Goal: Task Accomplishment & Management: Manage account settings

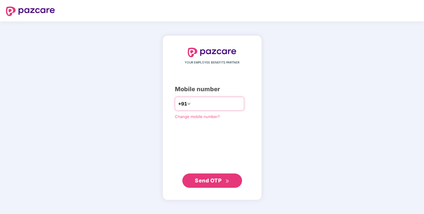
click at [206, 102] on input "number" at bounding box center [216, 104] width 49 height 10
click at [192, 105] on input "number" at bounding box center [216, 104] width 49 height 10
type input "**********"
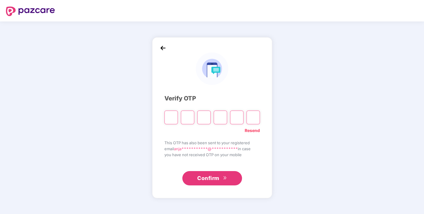
type input "*"
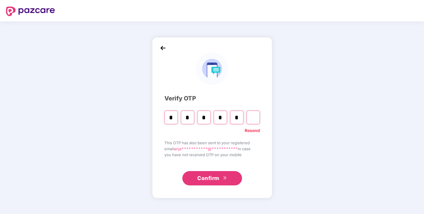
type input "*"
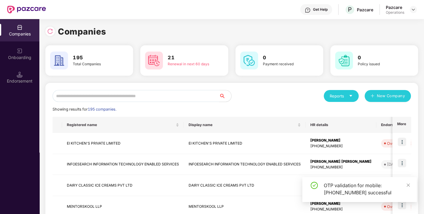
click at [139, 96] on input "text" at bounding box center [135, 96] width 167 height 12
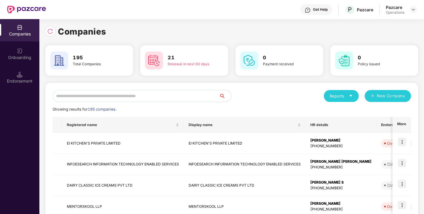
paste input "**********"
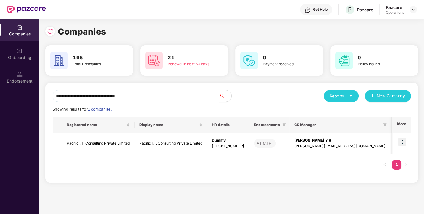
type input "**********"
click at [402, 141] on img at bounding box center [402, 142] width 8 height 8
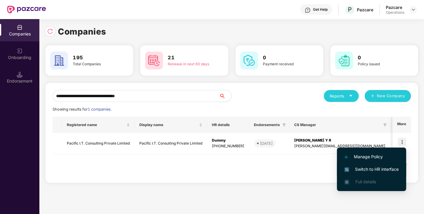
click at [382, 166] on span "Switch to HR interface" at bounding box center [371, 169] width 54 height 7
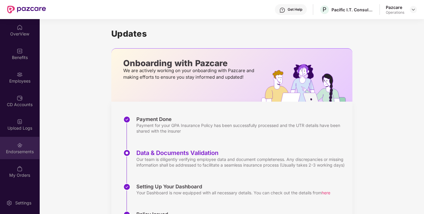
click at [21, 148] on div "Endorsements" at bounding box center [19, 148] width 39 height 22
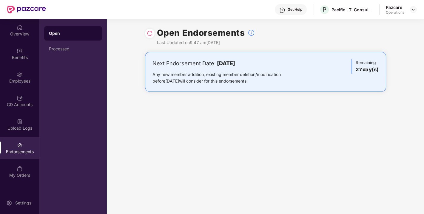
click at [148, 34] on img at bounding box center [150, 33] width 6 height 6
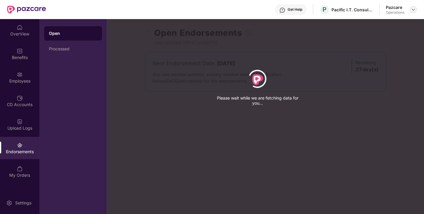
click at [413, 8] on img at bounding box center [413, 9] width 5 height 5
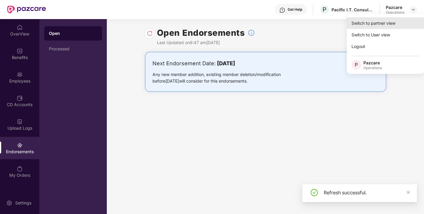
click at [376, 27] on div "Switch to partner view" at bounding box center [386, 23] width 78 height 12
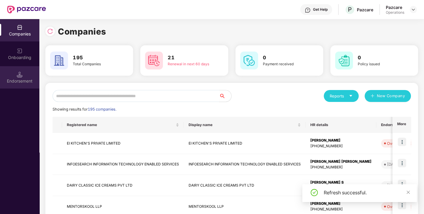
click at [24, 73] on div "Endorsement" at bounding box center [19, 77] width 39 height 22
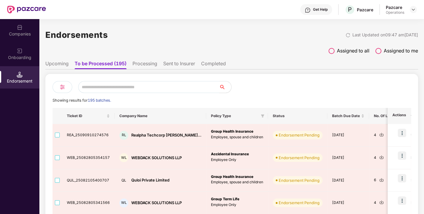
click at [116, 89] on input "text" at bounding box center [148, 87] width 141 height 12
paste input "**********"
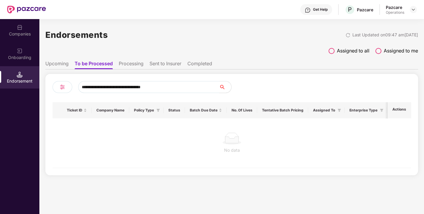
drag, startPoint x: 157, startPoint y: 87, endPoint x: 34, endPoint y: 95, distance: 122.8
click at [34, 95] on div "**********" at bounding box center [212, 116] width 424 height 195
paste input "text"
type input "**********"
click at [22, 28] on img at bounding box center [20, 27] width 6 height 6
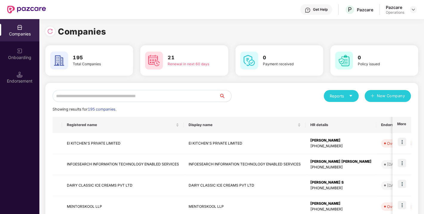
click at [91, 97] on input "text" at bounding box center [135, 96] width 167 height 12
paste input "**********"
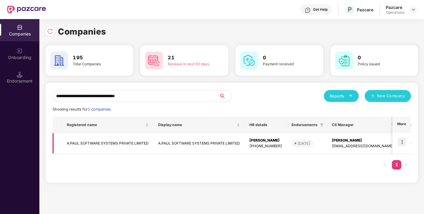
type input "**********"
click at [401, 141] on img at bounding box center [402, 142] width 8 height 8
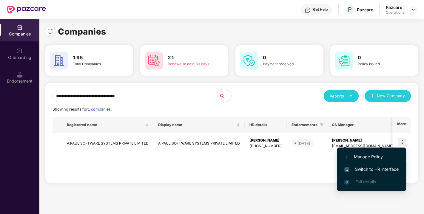
click at [374, 167] on span "Switch to HR interface" at bounding box center [371, 169] width 54 height 7
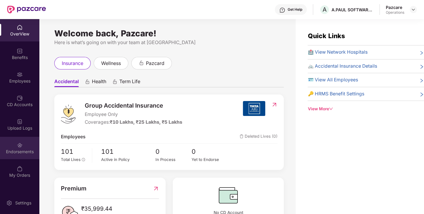
click at [17, 148] on img at bounding box center [20, 145] width 6 height 6
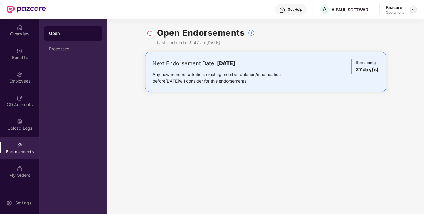
click at [412, 7] on img at bounding box center [413, 9] width 5 height 5
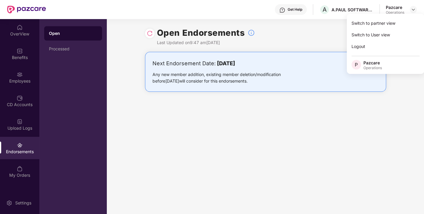
click at [317, 27] on div "Open Endorsements Last Updated on 9:47 am, 15 Sep 2025" at bounding box center [265, 35] width 241 height 33
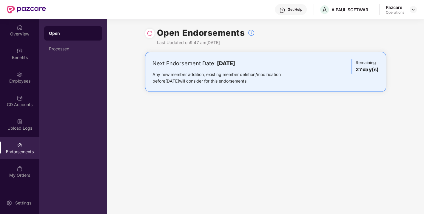
click at [148, 35] on img at bounding box center [150, 33] width 6 height 6
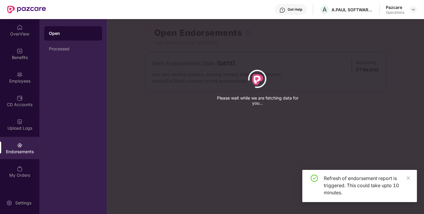
click at [229, 25] on div "Please wait while we are fetching data for you..." at bounding box center [319, 107] width 424 height 214
click at [303, 35] on div "Please wait while we are fetching data for you..." at bounding box center [319, 107] width 424 height 214
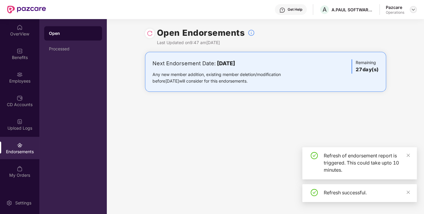
click at [411, 12] on div at bounding box center [413, 9] width 7 height 7
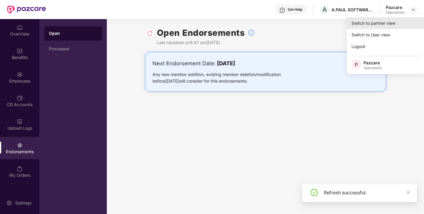
click at [373, 27] on div "Switch to partner view" at bounding box center [386, 23] width 78 height 12
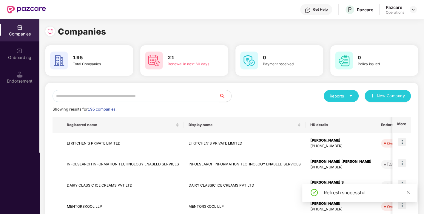
click at [98, 97] on input "text" at bounding box center [135, 96] width 167 height 12
paste input "**********"
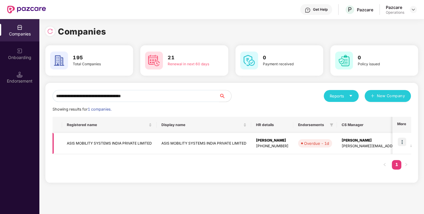
type input "**********"
click at [402, 139] on img at bounding box center [402, 142] width 8 height 8
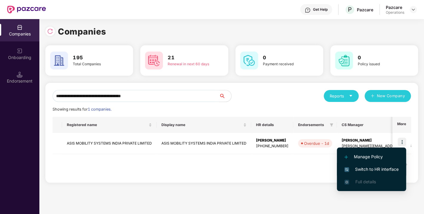
click at [377, 170] on span "Switch to HR interface" at bounding box center [371, 169] width 54 height 7
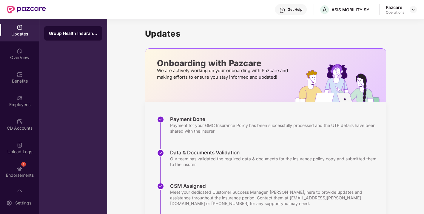
click at [16, 154] on div "Upload Logs" at bounding box center [19, 152] width 39 height 6
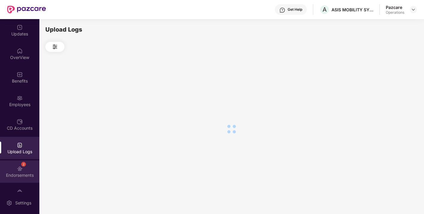
click at [22, 171] on div "2 Endorsements" at bounding box center [19, 171] width 39 height 22
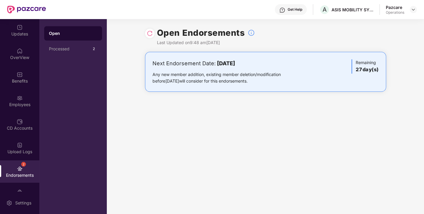
click at [149, 33] on img at bounding box center [150, 33] width 6 height 6
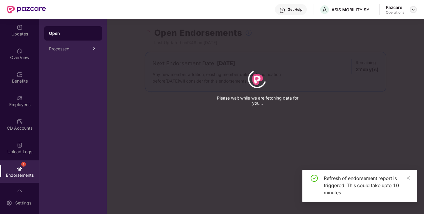
click at [412, 8] on img at bounding box center [413, 9] width 5 height 5
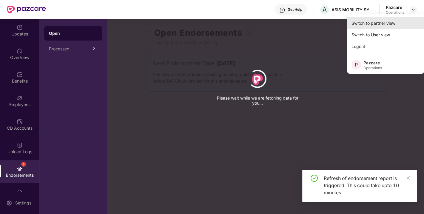
click at [370, 24] on div "Switch to partner view" at bounding box center [386, 23] width 78 height 12
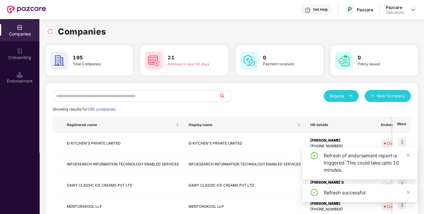
click at [23, 75] on div "Endorsement" at bounding box center [19, 77] width 39 height 22
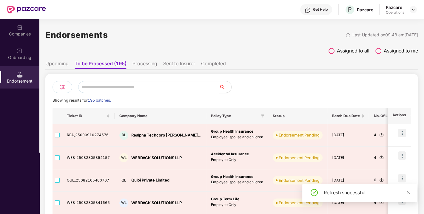
click at [120, 88] on input "text" at bounding box center [148, 87] width 141 height 12
paste input "**********"
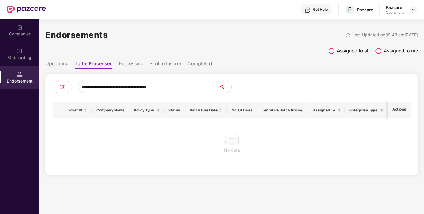
type input "**********"
click at [130, 61] on li "Processing" at bounding box center [131, 65] width 25 height 9
click at [171, 60] on ul "Upcoming To be Processed Processing Sent to Insurer Completed" at bounding box center [231, 64] width 373 height 12
click at [170, 61] on li "Sent to Insurer" at bounding box center [165, 65] width 32 height 9
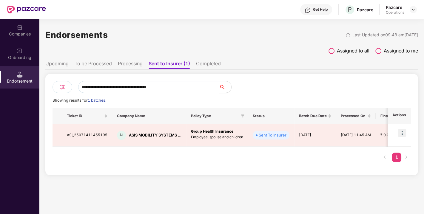
click at [209, 66] on li "Completed" at bounding box center [208, 65] width 25 height 9
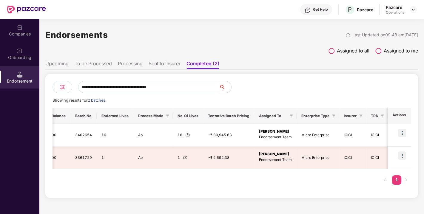
scroll to position [0, 0]
click at [185, 135] on img at bounding box center [187, 134] width 4 height 4
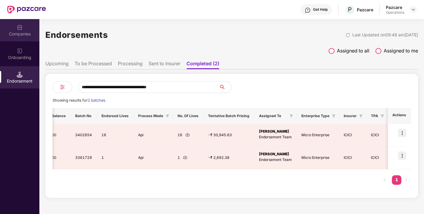
click at [17, 31] on div "Companies" at bounding box center [19, 34] width 39 height 6
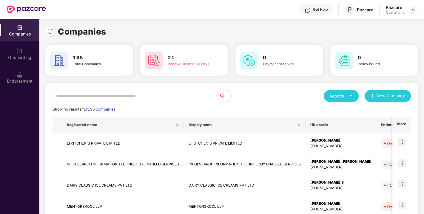
click at [82, 92] on input "text" at bounding box center [135, 96] width 167 height 12
type input "*"
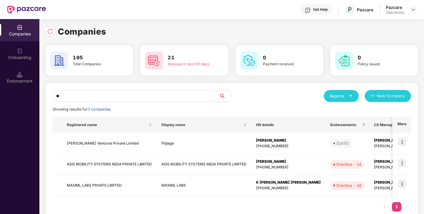
type input "*"
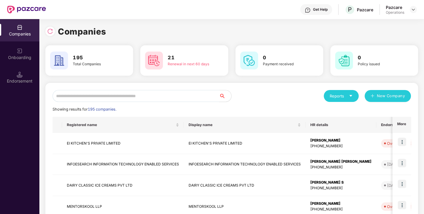
paste input "**********"
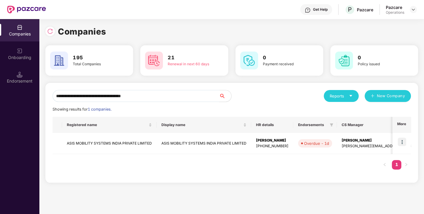
type input "**********"
click at [328, 161] on div "Registered name Display name HR details Endorsements CS Manager Benefits Earlie…" at bounding box center [231, 146] width 358 height 59
click at [337, 177] on div "**********" at bounding box center [231, 133] width 373 height 100
drag, startPoint x: 159, startPoint y: 97, endPoint x: 0, endPoint y: 128, distance: 162.3
click at [0, 128] on div "**********" at bounding box center [212, 116] width 424 height 195
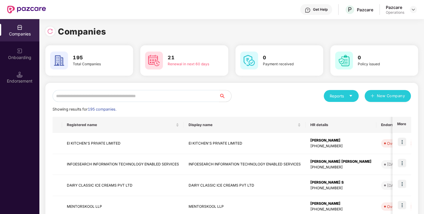
click at [319, 95] on div "Reports New Company" at bounding box center [321, 96] width 179 height 12
drag, startPoint x: 255, startPoint y: 103, endPoint x: 276, endPoint y: 103, distance: 20.6
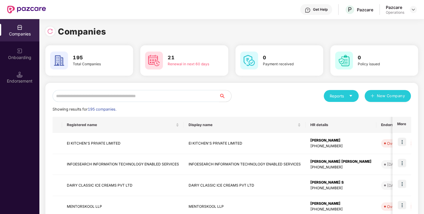
paste input "**********"
click at [80, 97] on input "text" at bounding box center [135, 96] width 167 height 12
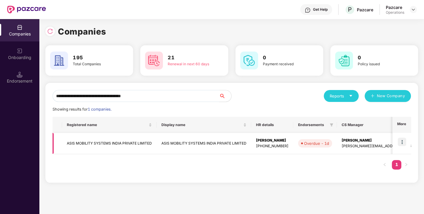
type input "**********"
click at [403, 139] on img at bounding box center [402, 142] width 8 height 8
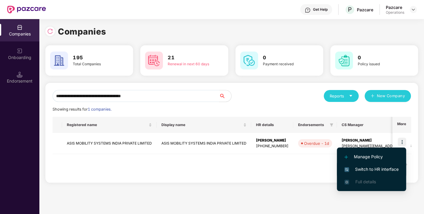
click at [354, 166] on span "Switch to HR interface" at bounding box center [371, 169] width 54 height 7
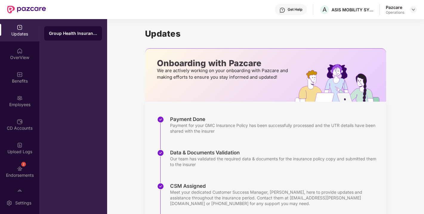
click at [24, 149] on div "Upload Logs" at bounding box center [19, 152] width 39 height 6
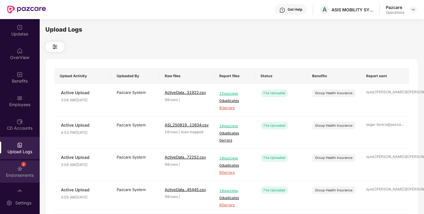
click at [20, 175] on div "Endorsements" at bounding box center [19, 175] width 39 height 6
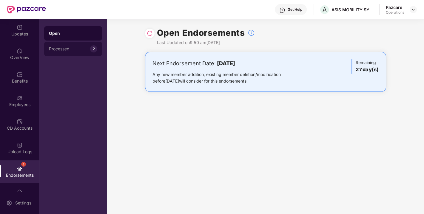
click at [68, 51] on div "Processed" at bounding box center [69, 49] width 41 height 5
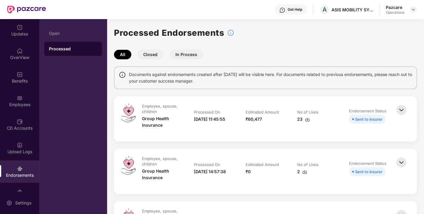
click at [183, 55] on button "In Process" at bounding box center [186, 55] width 34 height 10
click at [147, 50] on button "Closed" at bounding box center [150, 55] width 26 height 10
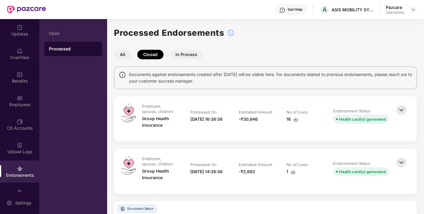
click at [295, 119] on img at bounding box center [295, 119] width 5 height 5
click at [414, 8] on img at bounding box center [413, 9] width 5 height 5
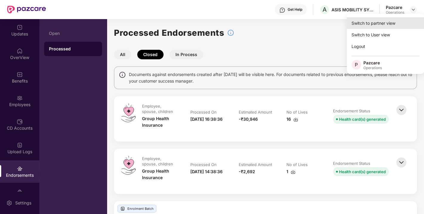
click at [379, 21] on div "Switch to partner view" at bounding box center [386, 23] width 78 height 12
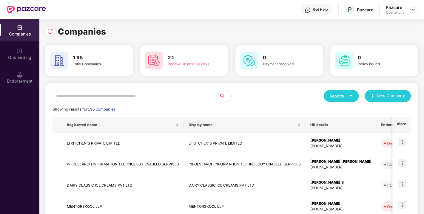
click at [157, 95] on input "text" at bounding box center [135, 96] width 167 height 12
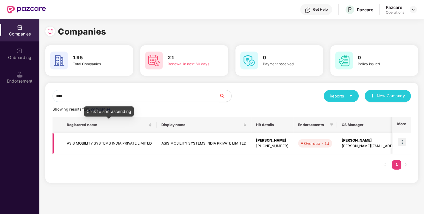
type input "****"
click at [95, 142] on td "ASIS MOBILITY SYSTEMS INDIA PRIVATE LIMITED" at bounding box center [109, 143] width 95 height 21
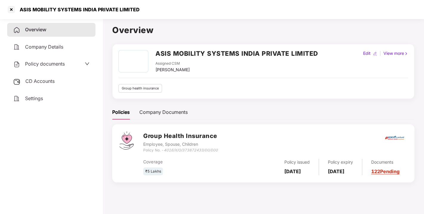
click at [42, 65] on span "Policy documents" at bounding box center [45, 64] width 40 height 6
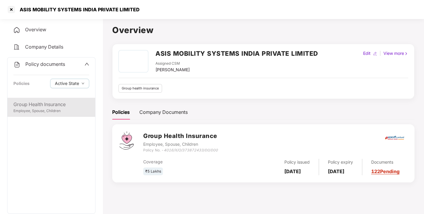
click at [44, 102] on div "Group Health Insurance" at bounding box center [51, 104] width 76 height 7
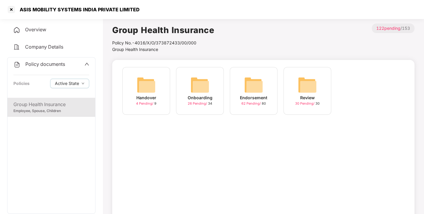
click at [251, 83] on img at bounding box center [253, 84] width 19 height 19
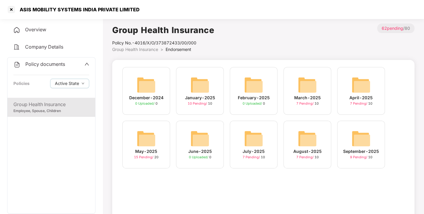
click at [372, 141] on div "September-2025 9 Pending / 10" at bounding box center [361, 145] width 48 height 48
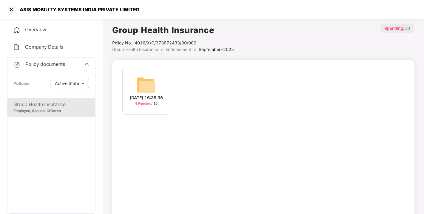
click at [132, 84] on div "13-Sep-2025 16:38:36 9 Pending / 10" at bounding box center [146, 91] width 48 height 48
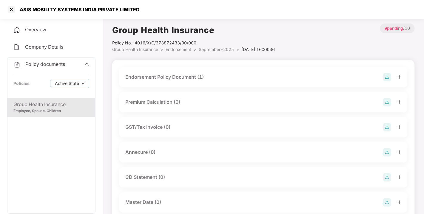
click at [167, 78] on div "Endorsement Policy Document (1)" at bounding box center [164, 76] width 78 height 7
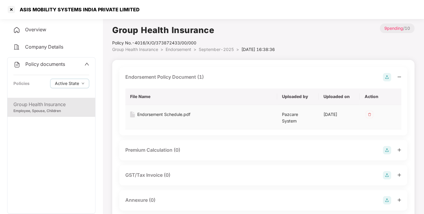
click at [165, 113] on div "Endorsement Schedule.pdf" at bounding box center [163, 114] width 53 height 7
click at [11, 11] on div at bounding box center [12, 10] width 10 height 10
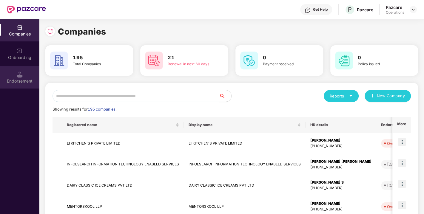
click at [14, 72] on div "Endorsement" at bounding box center [19, 77] width 39 height 22
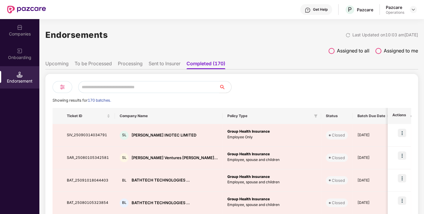
click at [96, 88] on input "text" at bounding box center [148, 87] width 141 height 12
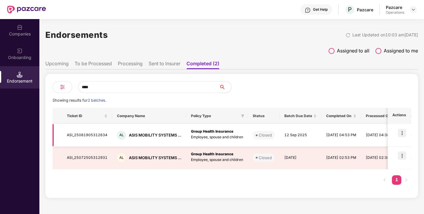
type input "****"
drag, startPoint x: 66, startPoint y: 134, endPoint x: 108, endPoint y: 135, distance: 41.8
click at [108, 135] on td "ASI_25081905312634" at bounding box center [87, 135] width 50 height 23
copy td "ASI_25081905312634"
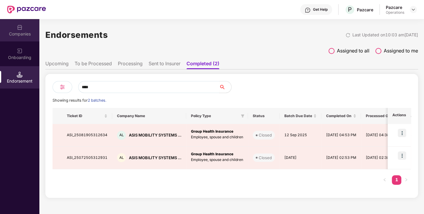
click at [19, 31] on div "Companies" at bounding box center [19, 34] width 39 height 6
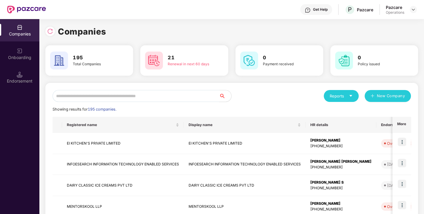
click at [95, 93] on input "text" at bounding box center [135, 96] width 167 height 12
paste input "**********"
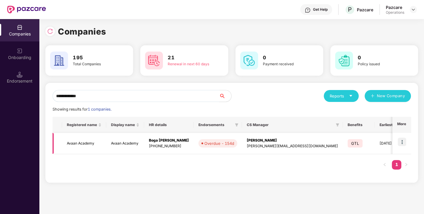
type input "**********"
click at [399, 141] on img at bounding box center [402, 142] width 8 height 8
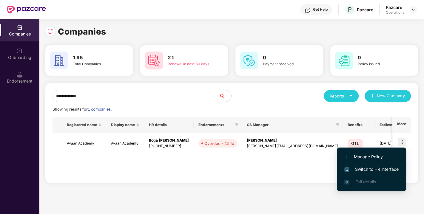
click at [368, 167] on span "Switch to HR interface" at bounding box center [371, 169] width 54 height 7
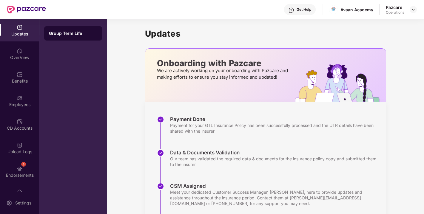
click at [20, 151] on div "Upload Logs" at bounding box center [19, 152] width 39 height 6
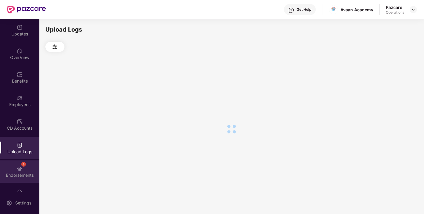
click at [22, 169] on div "3 Endorsements" at bounding box center [19, 171] width 39 height 22
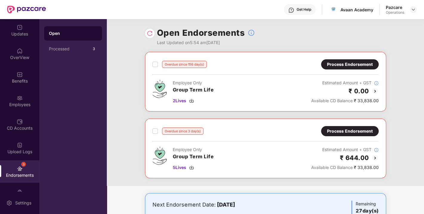
click at [145, 33] on div at bounding box center [150, 34] width 10 height 10
click at [153, 33] on div at bounding box center [150, 34] width 10 height 10
click at [150, 34] on img at bounding box center [150, 33] width 6 height 6
click at [349, 135] on div "Process Endorsement" at bounding box center [350, 131] width 58 height 10
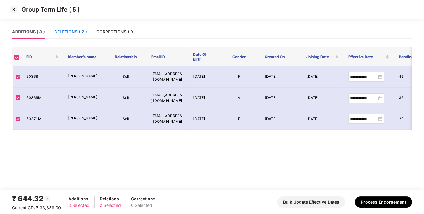
click at [69, 33] on div "DELETIONS ( 2 )" at bounding box center [70, 32] width 33 height 7
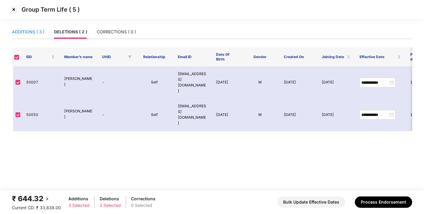
click at [35, 31] on div "ADDITIONS ( 3 )" at bounding box center [28, 32] width 33 height 7
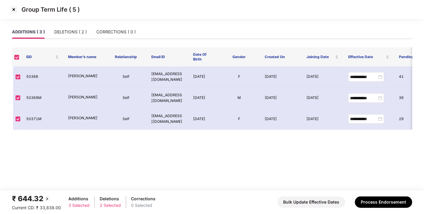
click at [14, 8] on img at bounding box center [14, 10] width 10 height 10
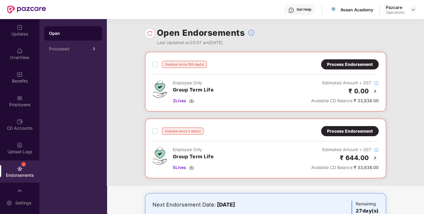
scroll to position [30, 0]
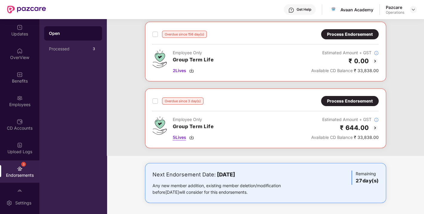
click at [191, 137] on img at bounding box center [191, 137] width 5 height 5
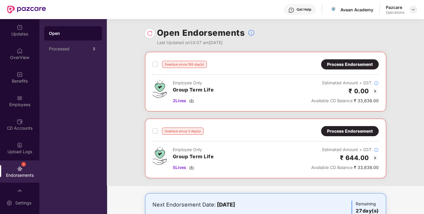
click at [413, 8] on img at bounding box center [413, 9] width 5 height 5
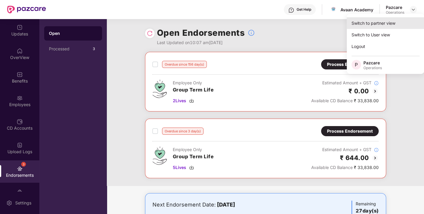
click at [383, 25] on div "Switch to partner view" at bounding box center [386, 23] width 78 height 12
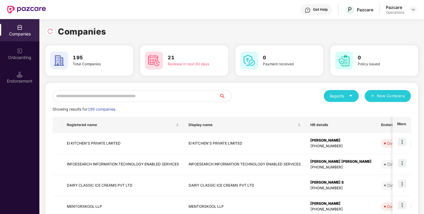
click at [104, 95] on input "text" at bounding box center [135, 96] width 167 height 12
paste input "**********"
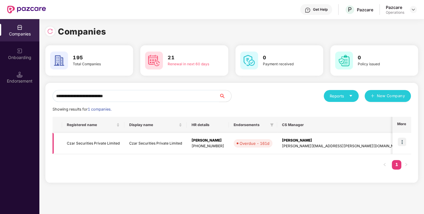
type input "**********"
click at [404, 140] on img at bounding box center [402, 142] width 8 height 8
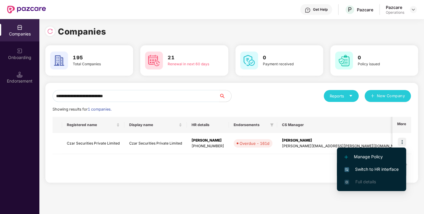
click at [376, 165] on li "Switch to HR interface" at bounding box center [371, 169] width 69 height 13
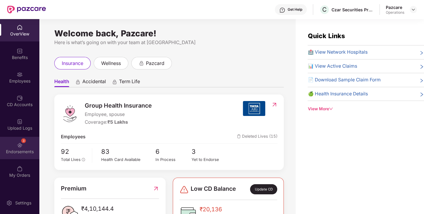
click at [22, 150] on div "Endorsements" at bounding box center [19, 152] width 39 height 6
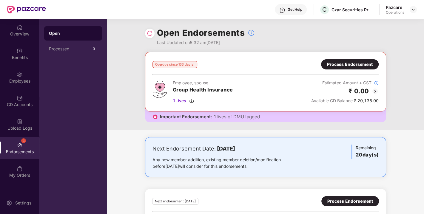
click at [356, 66] on div "Process Endorsement" at bounding box center [350, 64] width 46 height 7
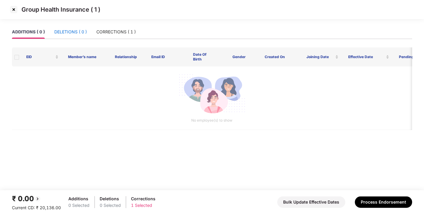
click at [71, 32] on div "DELETIONS ( 0 )" at bounding box center [70, 32] width 33 height 7
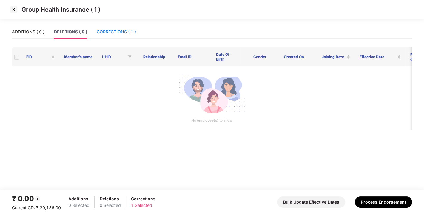
click at [107, 30] on div "CORRECTIONS ( 1 )" at bounding box center [116, 32] width 39 height 7
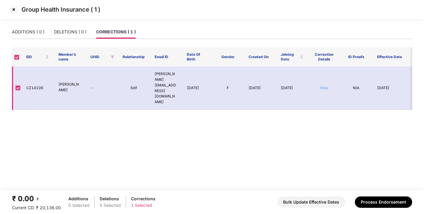
click at [321, 86] on link "View" at bounding box center [324, 88] width 8 height 4
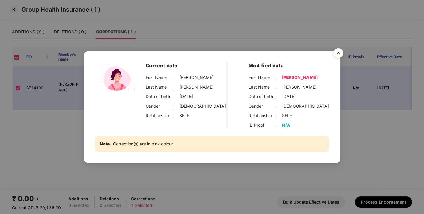
click at [341, 52] on img "Close" at bounding box center [338, 54] width 17 height 17
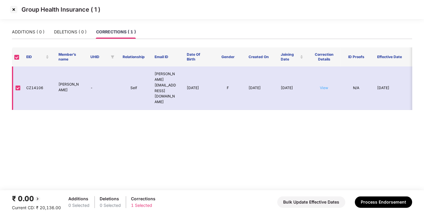
click at [324, 79] on td "View" at bounding box center [324, 89] width 32 height 44
click at [324, 86] on link "View" at bounding box center [324, 88] width 8 height 4
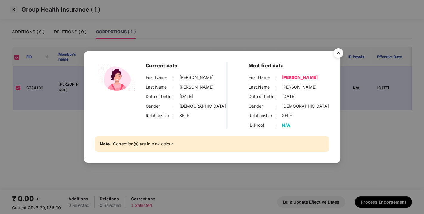
click at [339, 50] on img "Close" at bounding box center [338, 54] width 17 height 17
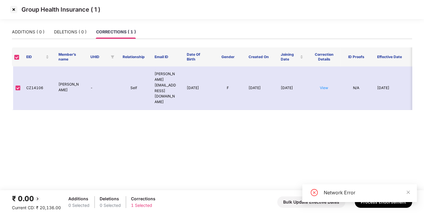
click at [16, 10] on img at bounding box center [14, 10] width 10 height 10
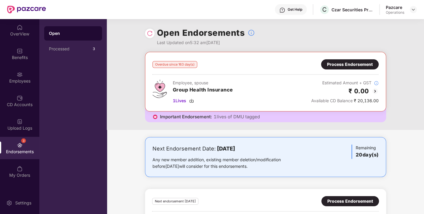
click at [330, 64] on div "Process Endorsement" at bounding box center [350, 64] width 46 height 7
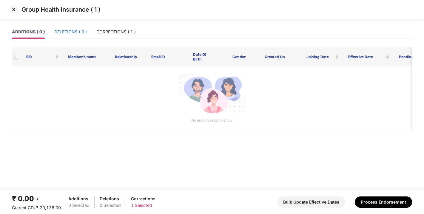
click at [69, 34] on div "DELETIONS ( 0 )" at bounding box center [70, 32] width 33 height 7
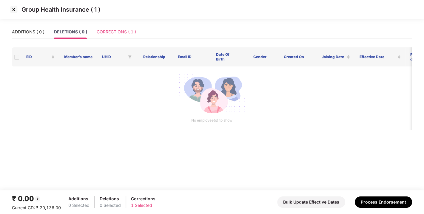
click at [108, 37] on div "CORRECTIONS ( 1 )" at bounding box center [116, 32] width 39 height 14
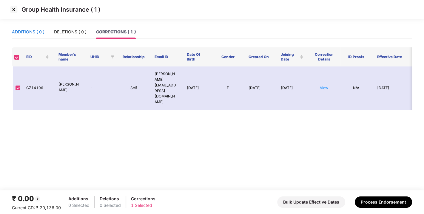
click at [16, 30] on div "ADDITIONS ( 0 )" at bounding box center [28, 32] width 33 height 7
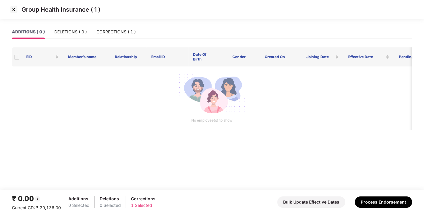
click at [10, 10] on img at bounding box center [14, 10] width 10 height 10
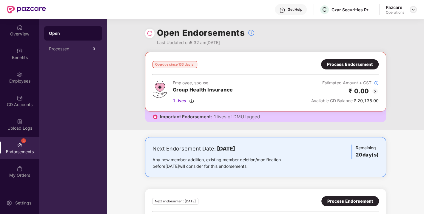
click at [410, 10] on div at bounding box center [413, 9] width 7 height 7
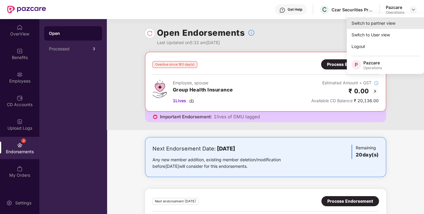
click at [379, 24] on div "Switch to partner view" at bounding box center [386, 23] width 78 height 12
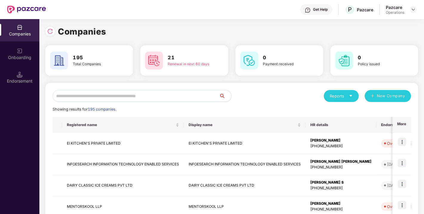
click at [134, 96] on input "text" at bounding box center [135, 96] width 167 height 12
paste input "**********"
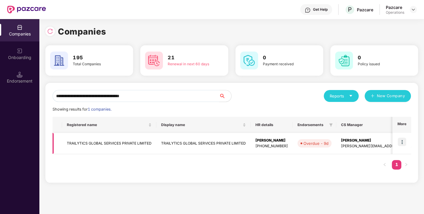
type input "**********"
click at [402, 142] on img at bounding box center [402, 142] width 8 height 8
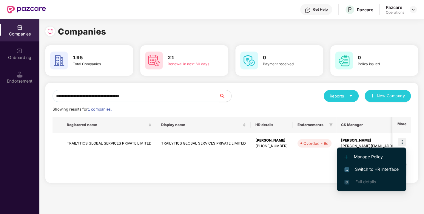
click at [374, 169] on span "Switch to HR interface" at bounding box center [371, 169] width 54 height 7
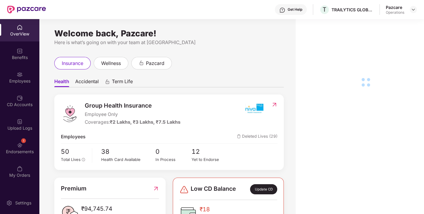
click at [6, 148] on div "1 Endorsements" at bounding box center [19, 148] width 39 height 22
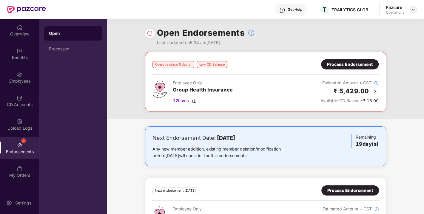
click at [414, 7] on img at bounding box center [413, 9] width 5 height 5
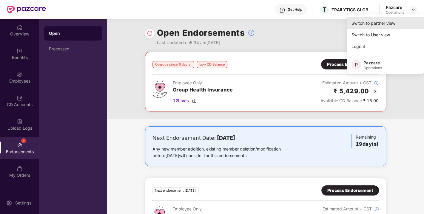
click at [364, 25] on div "Switch to partner view" at bounding box center [386, 23] width 78 height 12
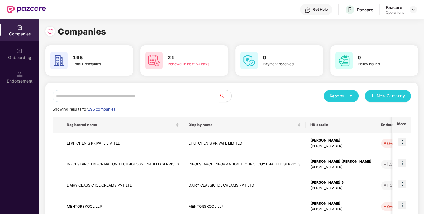
click at [135, 101] on input "text" at bounding box center [135, 96] width 167 height 12
paste input "**********"
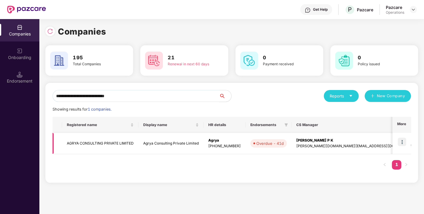
type input "**********"
click at [403, 140] on img at bounding box center [402, 142] width 8 height 8
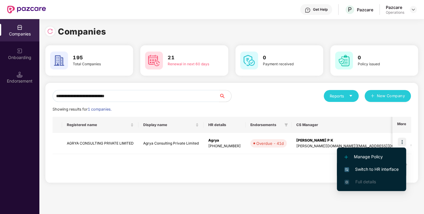
click at [367, 167] on span "Switch to HR interface" at bounding box center [371, 169] width 54 height 7
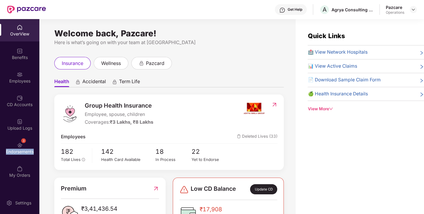
click at [18, 152] on div "Endorsements" at bounding box center [19, 152] width 39 height 6
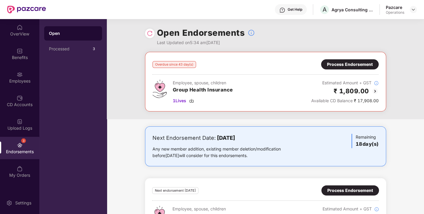
click at [359, 61] on div "Process Endorsement" at bounding box center [350, 64] width 46 height 7
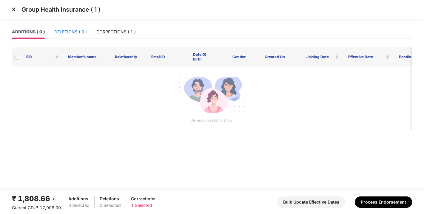
click at [69, 34] on div "DELETIONS ( 0 )" at bounding box center [70, 32] width 33 height 7
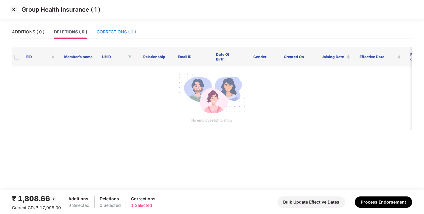
click at [108, 31] on div "CORRECTIONS ( 1 )" at bounding box center [116, 32] width 39 height 7
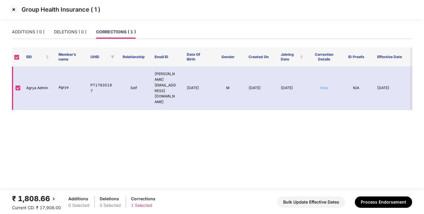
click at [324, 86] on link "View" at bounding box center [324, 88] width 8 height 4
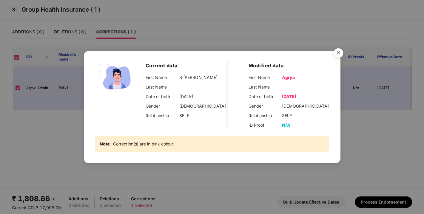
click at [338, 54] on img "Close" at bounding box center [338, 54] width 17 height 17
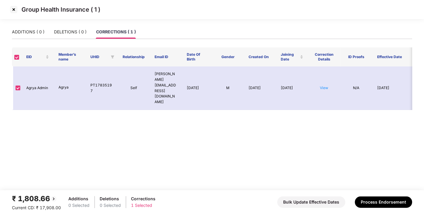
click at [12, 10] on img at bounding box center [14, 10] width 10 height 10
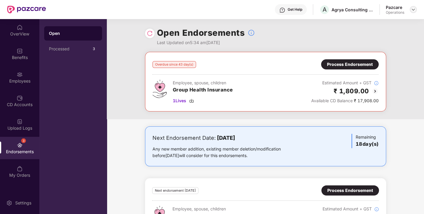
click at [412, 7] on img at bounding box center [413, 9] width 5 height 5
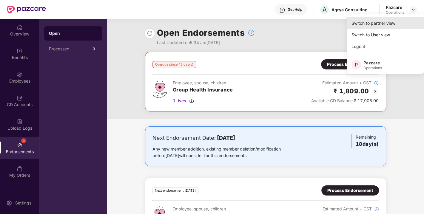
click at [384, 24] on div "Switch to partner view" at bounding box center [386, 23] width 78 height 12
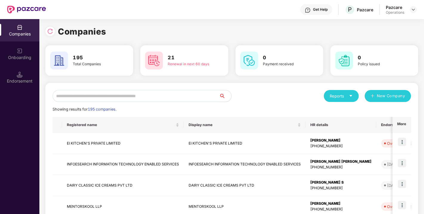
click at [126, 98] on input "text" at bounding box center [135, 96] width 167 height 12
paste input "**********"
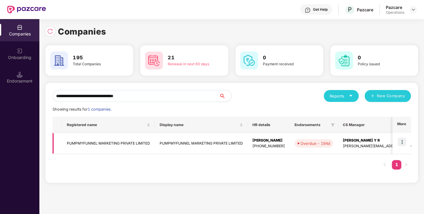
type input "**********"
click at [403, 141] on img at bounding box center [402, 142] width 8 height 8
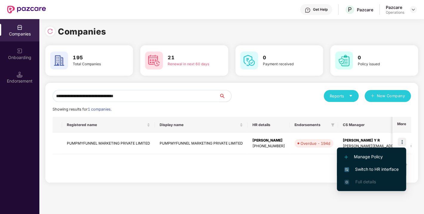
click at [376, 166] on span "Switch to HR interface" at bounding box center [371, 169] width 54 height 7
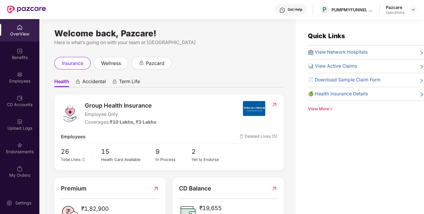
click at [21, 152] on div "Endorsements" at bounding box center [19, 152] width 39 height 6
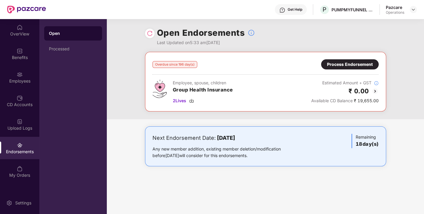
click at [355, 66] on div "Process Endorsement" at bounding box center [350, 64] width 46 height 7
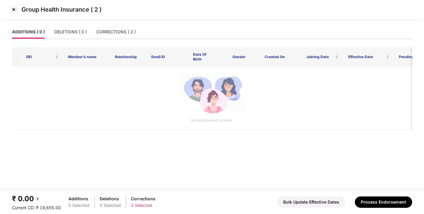
click at [15, 9] on img at bounding box center [14, 10] width 10 height 10
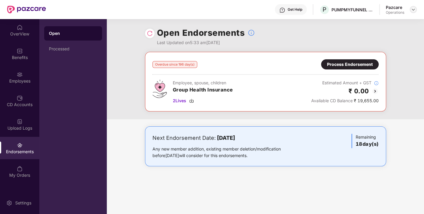
click at [415, 7] on img at bounding box center [413, 9] width 5 height 5
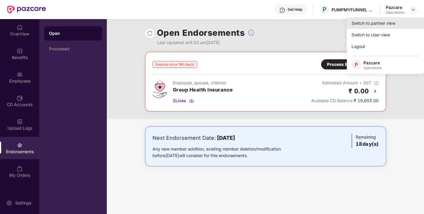
click at [378, 21] on div "Switch to partner view" at bounding box center [386, 23] width 78 height 12
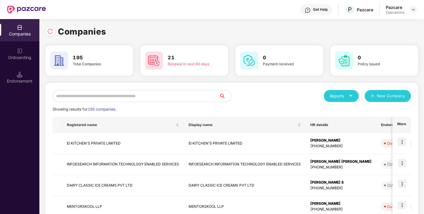
click at [133, 92] on input "text" at bounding box center [135, 96] width 167 height 12
paste input "**********"
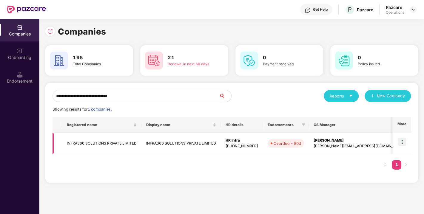
type input "**********"
click at [402, 140] on img at bounding box center [402, 142] width 8 height 8
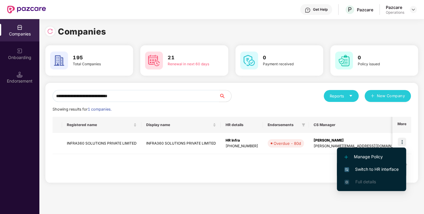
click at [370, 169] on span "Switch to HR interface" at bounding box center [371, 169] width 54 height 7
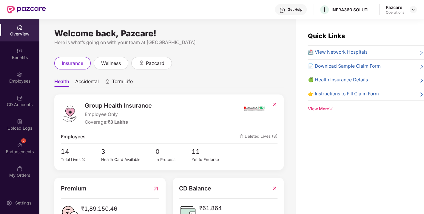
click at [18, 147] on img at bounding box center [20, 145] width 6 height 6
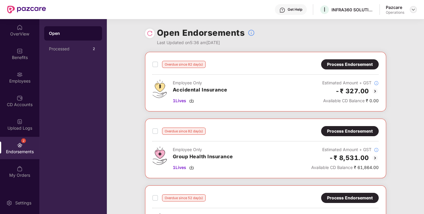
click at [414, 11] on img at bounding box center [413, 9] width 5 height 5
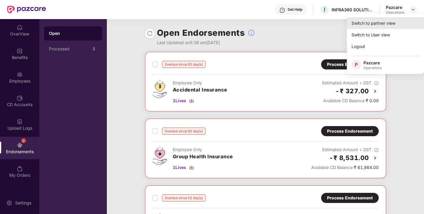
click at [381, 23] on div "Switch to partner view" at bounding box center [386, 23] width 78 height 12
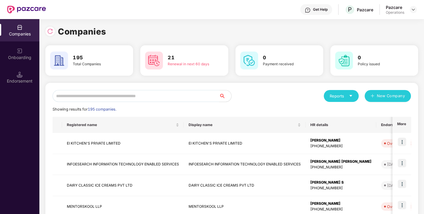
click at [133, 94] on input "text" at bounding box center [135, 96] width 167 height 12
paste input "**********"
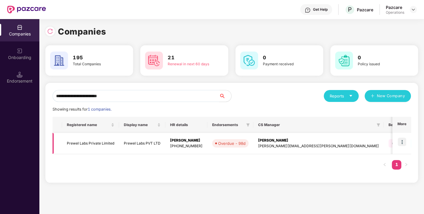
type input "**********"
click at [401, 143] on img at bounding box center [402, 142] width 8 height 8
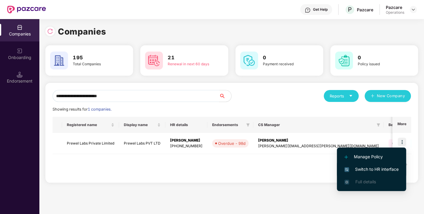
click at [373, 167] on span "Switch to HR interface" at bounding box center [371, 169] width 54 height 7
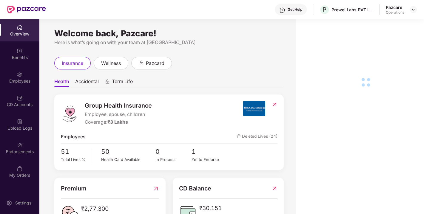
click at [22, 154] on div "Endorsements" at bounding box center [19, 152] width 39 height 6
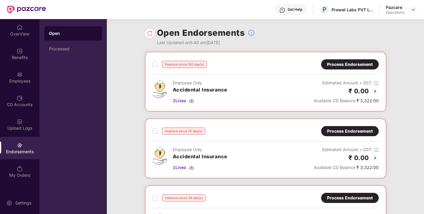
click at [338, 67] on div "Process Endorsement" at bounding box center [350, 64] width 46 height 7
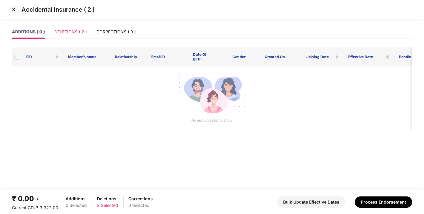
click at [60, 35] on div "DELETIONS ( 2 )" at bounding box center [70, 32] width 33 height 14
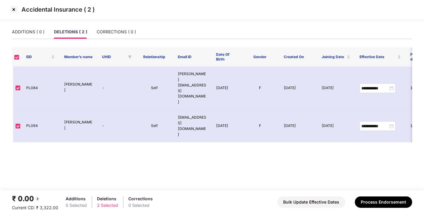
click at [13, 10] on img at bounding box center [14, 10] width 10 height 10
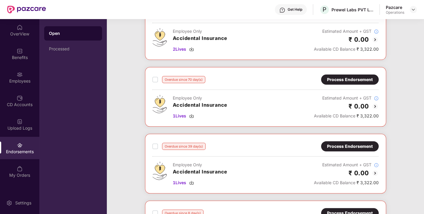
scroll to position [52, 0]
click at [345, 80] on div "Process Endorsement" at bounding box center [350, 79] width 46 height 7
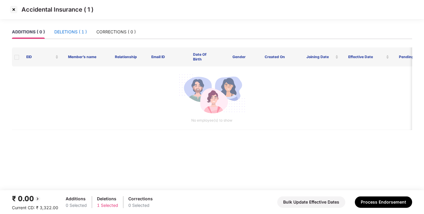
click at [77, 32] on div "DELETIONS ( 1 )" at bounding box center [70, 32] width 33 height 7
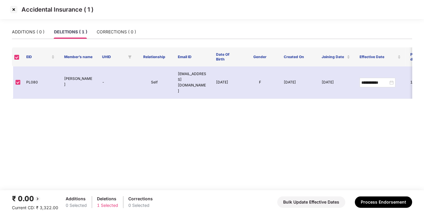
click at [14, 12] on img at bounding box center [14, 10] width 10 height 10
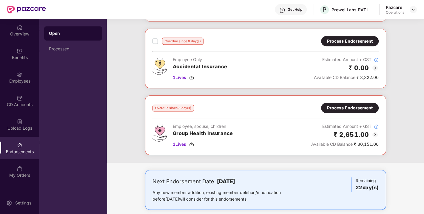
scroll to position [205, 0]
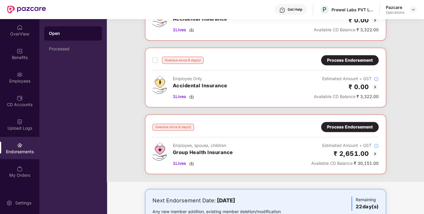
click at [338, 58] on div "Process Endorsement" at bounding box center [350, 60] width 46 height 7
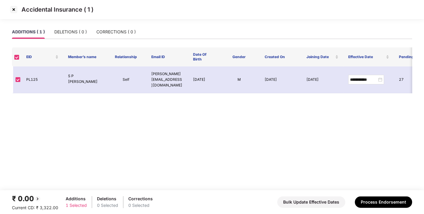
click at [13, 8] on img at bounding box center [14, 10] width 10 height 10
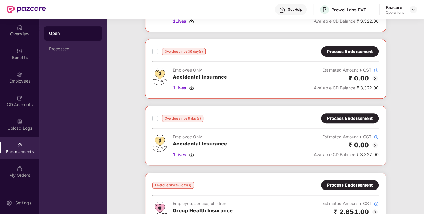
scroll to position [230, 0]
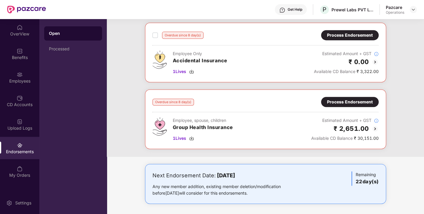
click at [347, 95] on div "Overdue since 8 day(s) Process Endorsement Employee, spouse, children Group Hea…" at bounding box center [265, 119] width 241 height 60
click at [333, 104] on div "Process Endorsement" at bounding box center [350, 102] width 58 height 10
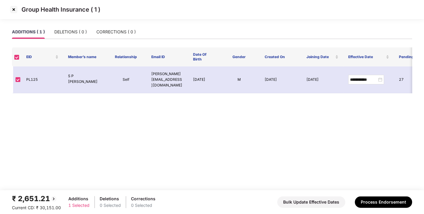
click at [14, 12] on img at bounding box center [14, 10] width 10 height 10
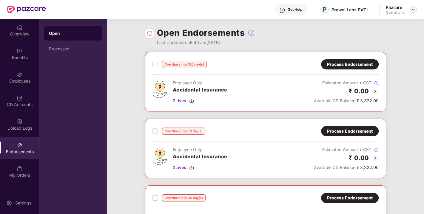
click at [412, 7] on img at bounding box center [413, 9] width 5 height 5
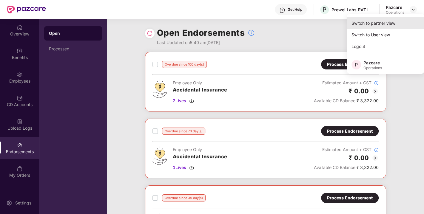
click at [384, 21] on div "Switch to partner view" at bounding box center [386, 23] width 78 height 12
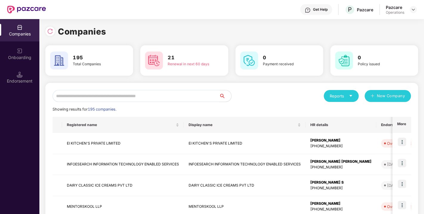
click at [135, 97] on input "text" at bounding box center [135, 96] width 167 height 12
paste input "**********"
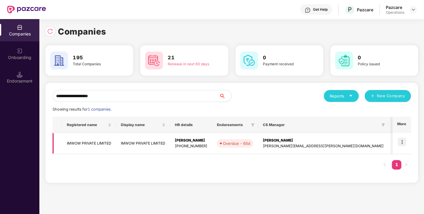
type input "**********"
click at [402, 142] on img at bounding box center [402, 142] width 8 height 8
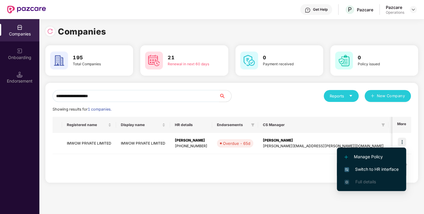
click at [369, 167] on span "Switch to HR interface" at bounding box center [371, 169] width 54 height 7
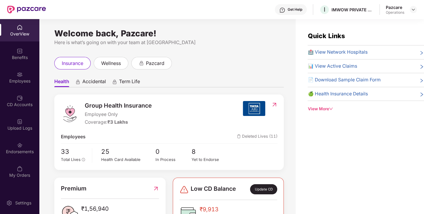
click at [15, 153] on div "Endorsements" at bounding box center [19, 152] width 39 height 6
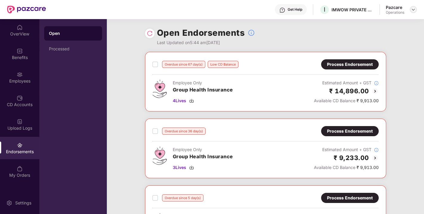
click at [412, 10] on img at bounding box center [413, 9] width 5 height 5
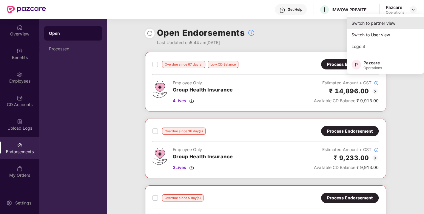
click at [389, 18] on div "Switch to partner view" at bounding box center [386, 23] width 78 height 12
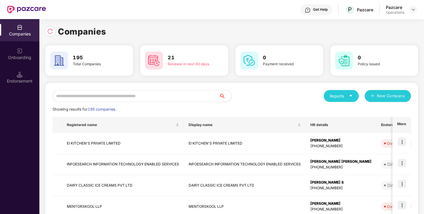
click at [129, 97] on input "text" at bounding box center [135, 96] width 167 height 12
paste input "**********"
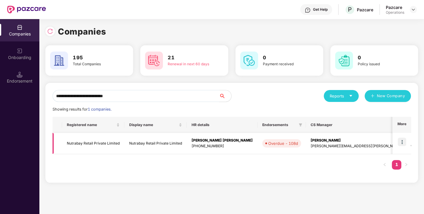
type input "**********"
click at [401, 142] on img at bounding box center [402, 142] width 8 height 8
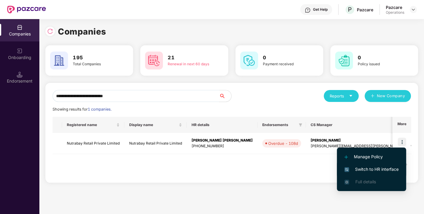
click at [367, 169] on span "Switch to HR interface" at bounding box center [371, 169] width 54 height 7
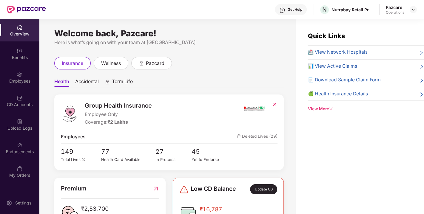
click at [25, 150] on div "Endorsements" at bounding box center [19, 152] width 39 height 6
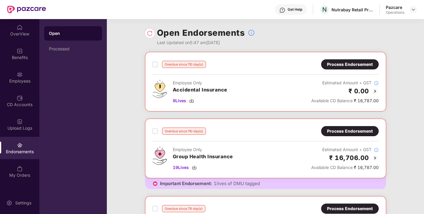
click at [338, 66] on div "Process Endorsement" at bounding box center [350, 64] width 46 height 7
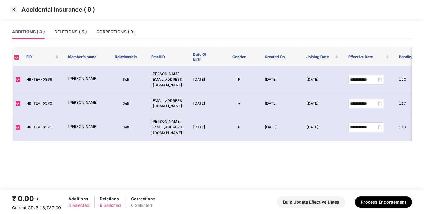
click at [13, 9] on img at bounding box center [14, 10] width 10 height 10
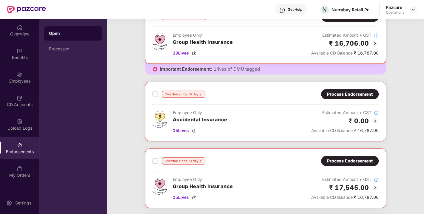
scroll to position [134, 0]
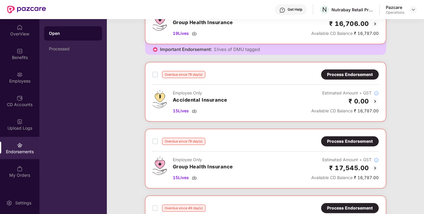
click at [345, 77] on div "Process Endorsement" at bounding box center [350, 74] width 58 height 10
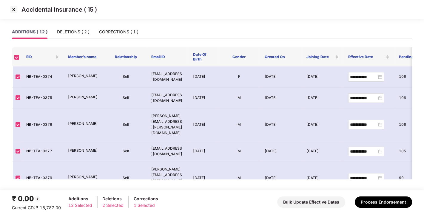
click at [12, 10] on img at bounding box center [14, 10] width 10 height 10
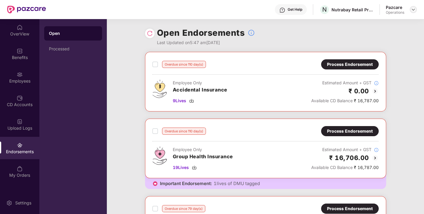
click at [414, 11] on img at bounding box center [413, 9] width 5 height 5
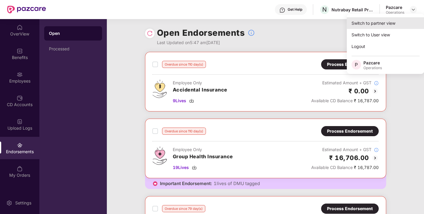
click at [373, 21] on div "Switch to partner view" at bounding box center [386, 23] width 78 height 12
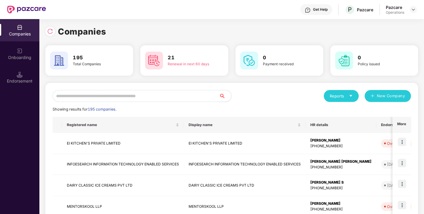
click at [163, 91] on input "text" at bounding box center [135, 96] width 167 height 12
paste input "**********"
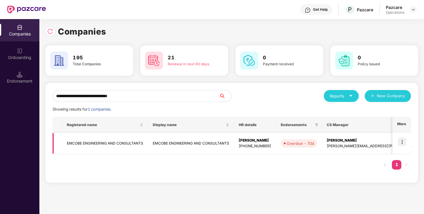
type input "**********"
click at [405, 138] on img at bounding box center [402, 142] width 8 height 8
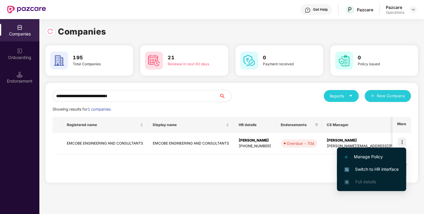
click at [369, 168] on span "Switch to HR interface" at bounding box center [371, 169] width 54 height 7
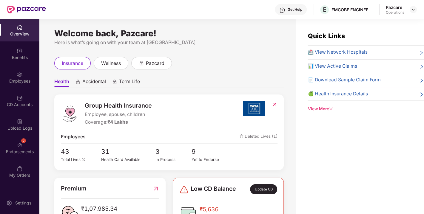
click at [12, 152] on div "Endorsements" at bounding box center [19, 152] width 39 height 6
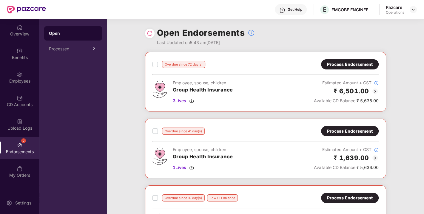
click at [342, 62] on div "Process Endorsement" at bounding box center [350, 64] width 46 height 7
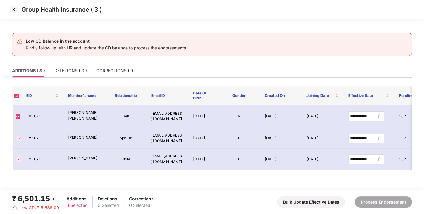
click at [13, 11] on img at bounding box center [14, 10] width 10 height 10
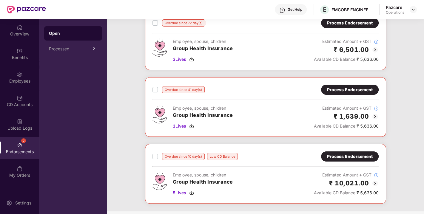
scroll to position [84, 0]
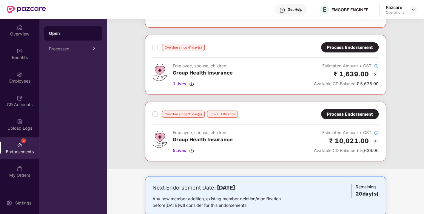
click at [340, 113] on div "Process Endorsement" at bounding box center [350, 114] width 46 height 7
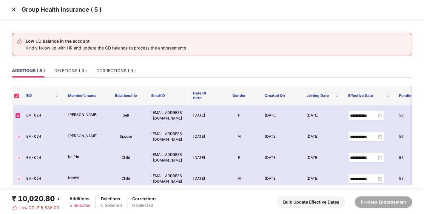
click at [12, 11] on img at bounding box center [14, 10] width 10 height 10
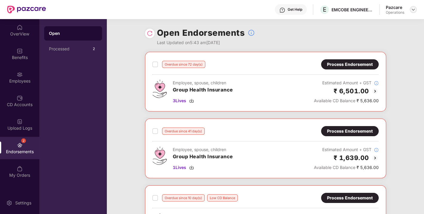
click at [414, 10] on img at bounding box center [413, 9] width 5 height 5
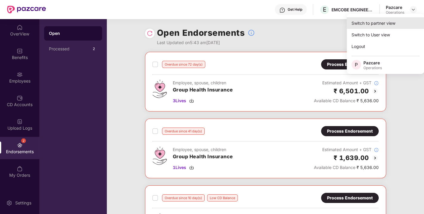
click at [384, 22] on div "Switch to partner view" at bounding box center [386, 23] width 78 height 12
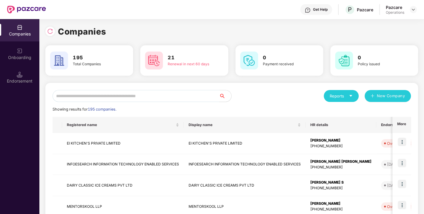
click at [144, 90] on input "text" at bounding box center [135, 96] width 167 height 12
paste input "**********"
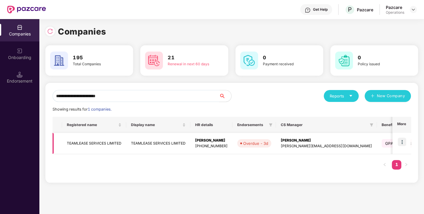
type input "**********"
click at [402, 142] on img at bounding box center [402, 142] width 8 height 8
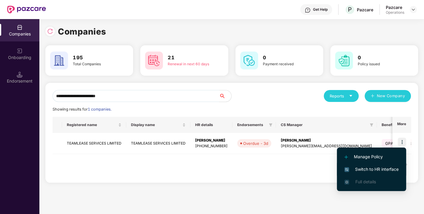
click at [372, 166] on li "Switch to HR interface" at bounding box center [371, 169] width 69 height 13
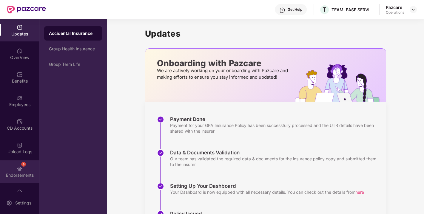
click at [25, 168] on div "9 Endorsements" at bounding box center [19, 171] width 39 height 22
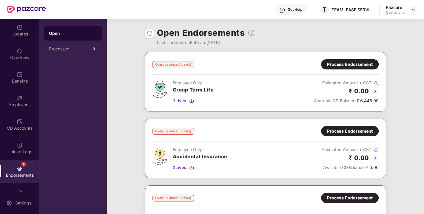
click at [336, 68] on div "Process Endorsement" at bounding box center [350, 64] width 58 height 10
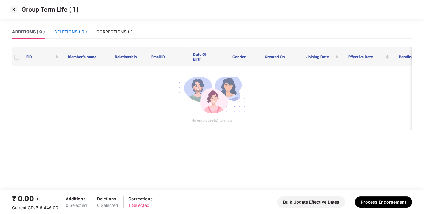
click at [67, 29] on div "DELETIONS ( 0 )" at bounding box center [70, 32] width 33 height 7
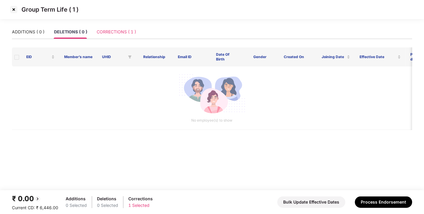
click at [117, 27] on div "CORRECTIONS ( 1 )" at bounding box center [116, 32] width 39 height 14
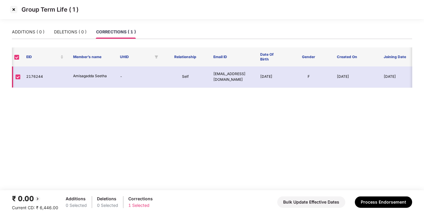
scroll to position [0, 107]
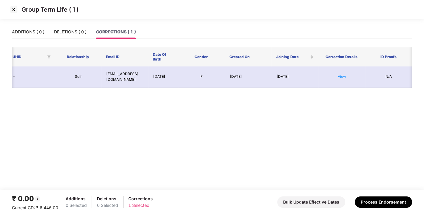
click at [340, 79] on td "View" at bounding box center [341, 77] width 47 height 21
click at [340, 78] on link "View" at bounding box center [342, 76] width 8 height 4
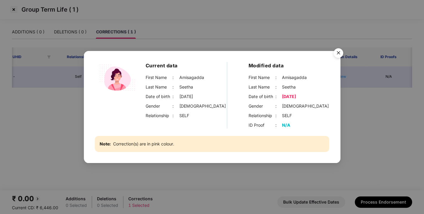
click at [337, 52] on img "Close" at bounding box center [338, 54] width 17 height 17
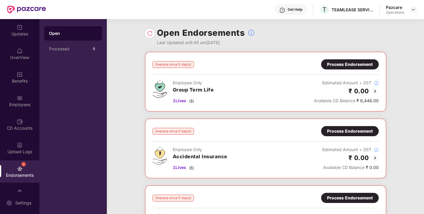
click at [345, 64] on div "Process Endorsement" at bounding box center [350, 64] width 46 height 7
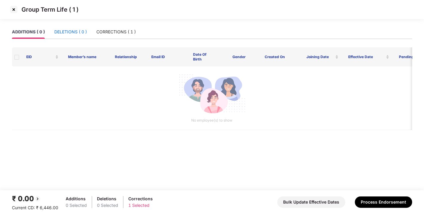
click at [66, 31] on div "DELETIONS ( 0 )" at bounding box center [70, 32] width 33 height 7
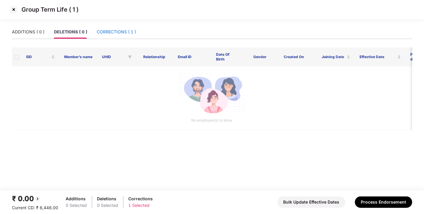
click at [107, 30] on div "CORRECTIONS ( 1 )" at bounding box center [116, 32] width 39 height 7
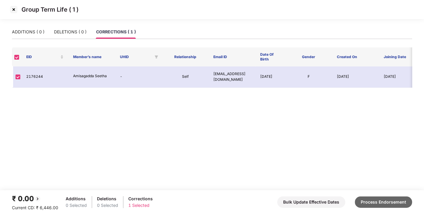
click at [373, 199] on button "Process Endorsement" at bounding box center [383, 202] width 57 height 11
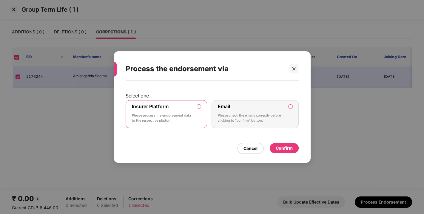
click at [279, 146] on div "Confirm" at bounding box center [284, 148] width 17 height 7
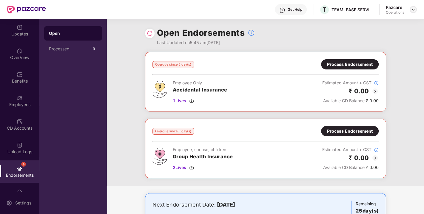
click at [412, 11] on img at bounding box center [413, 9] width 5 height 5
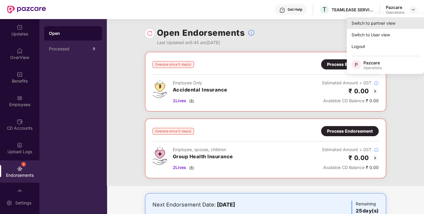
click at [378, 23] on div "Switch to partner view" at bounding box center [386, 23] width 78 height 12
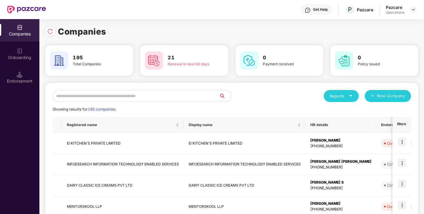
click at [150, 94] on input "text" at bounding box center [135, 96] width 167 height 12
paste input "**********"
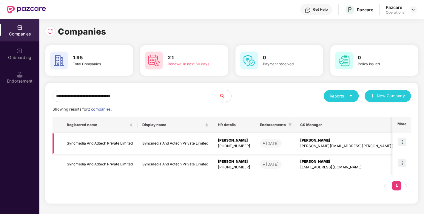
type input "**********"
click at [402, 141] on img at bounding box center [402, 142] width 8 height 8
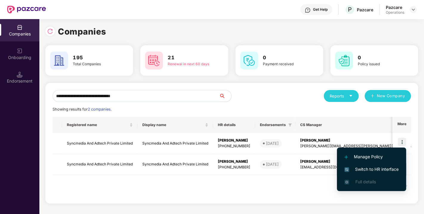
click at [368, 167] on span "Switch to HR interface" at bounding box center [371, 169] width 54 height 7
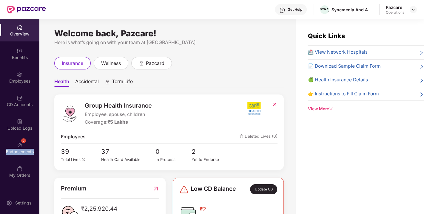
click at [11, 149] on div "Endorsements" at bounding box center [19, 152] width 39 height 6
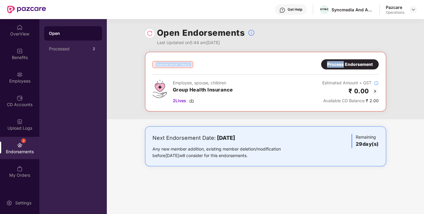
drag, startPoint x: 350, startPoint y: 72, endPoint x: 342, endPoint y: 66, distance: 10.4
click at [342, 66] on div "Overdue since 1 day(s) Process Endorsement Employee, spouse, children Group Hea…" at bounding box center [265, 81] width 226 height 45
click at [342, 66] on div "Process Endorsement" at bounding box center [350, 64] width 46 height 7
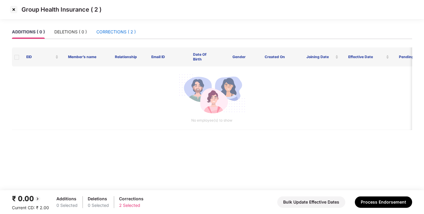
click at [121, 30] on div "CORRECTIONS ( 2 )" at bounding box center [115, 32] width 39 height 7
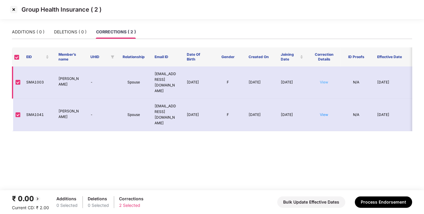
click at [325, 80] on link "View" at bounding box center [324, 82] width 8 height 4
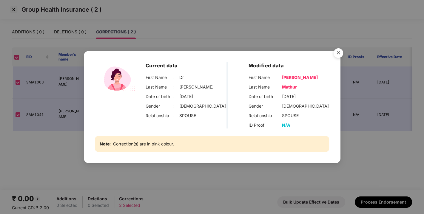
click at [341, 52] on img "Close" at bounding box center [338, 54] width 17 height 17
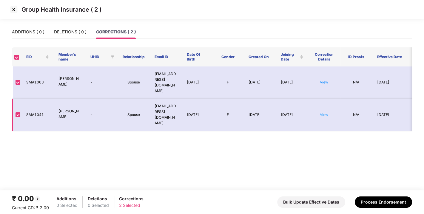
click at [325, 112] on link "View" at bounding box center [324, 114] width 8 height 4
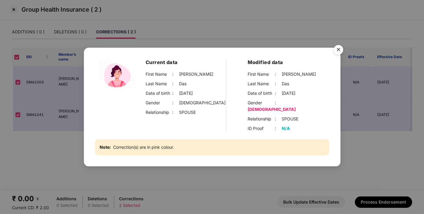
click at [335, 52] on img "Close" at bounding box center [338, 50] width 17 height 17
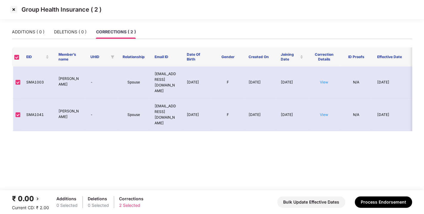
click at [12, 10] on img at bounding box center [14, 10] width 10 height 10
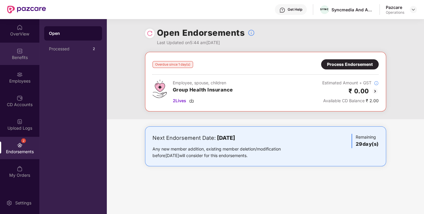
click at [14, 54] on div "Benefits" at bounding box center [19, 54] width 39 height 22
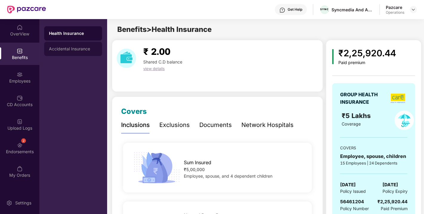
click at [64, 49] on div "Accidental Insurance" at bounding box center [73, 49] width 48 height 5
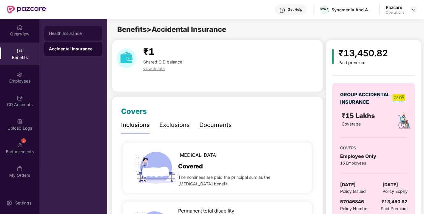
click at [62, 33] on div "Health Insurance" at bounding box center [73, 33] width 48 height 5
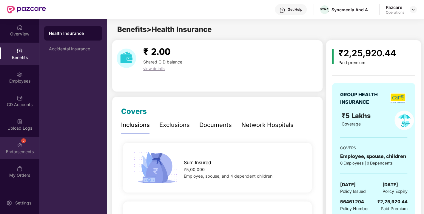
click at [19, 147] on img at bounding box center [20, 145] width 6 height 6
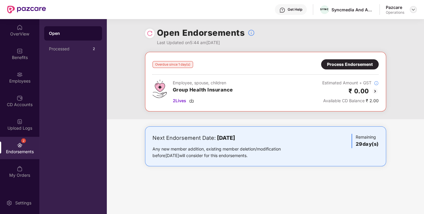
click at [410, 10] on div at bounding box center [413, 9] width 7 height 7
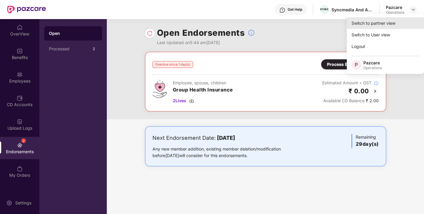
click at [379, 23] on div "Switch to partner view" at bounding box center [386, 23] width 78 height 12
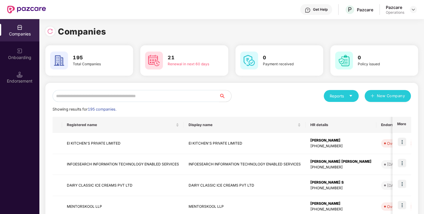
click at [161, 101] on input "text" at bounding box center [135, 96] width 167 height 12
paste input "**********"
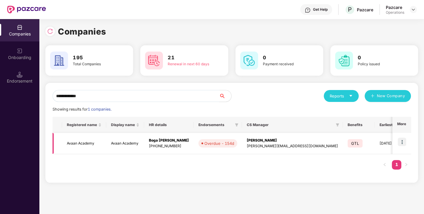
type input "**********"
click at [404, 140] on img at bounding box center [402, 142] width 8 height 8
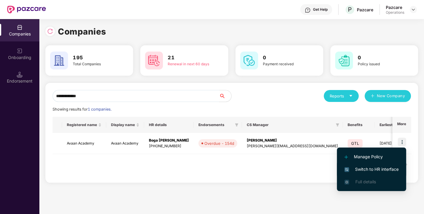
click at [375, 171] on span "Switch to HR interface" at bounding box center [371, 169] width 54 height 7
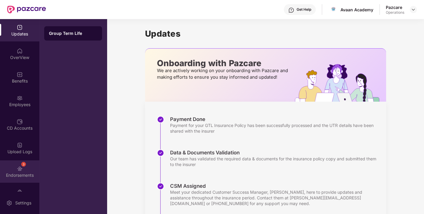
click at [18, 176] on div "Endorsements" at bounding box center [19, 175] width 39 height 6
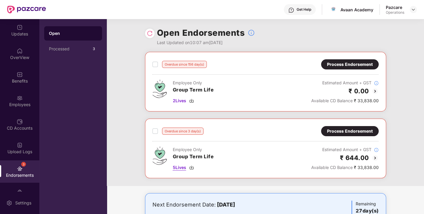
click at [191, 166] on img at bounding box center [191, 167] width 5 height 5
